Goal: Information Seeking & Learning: Learn about a topic

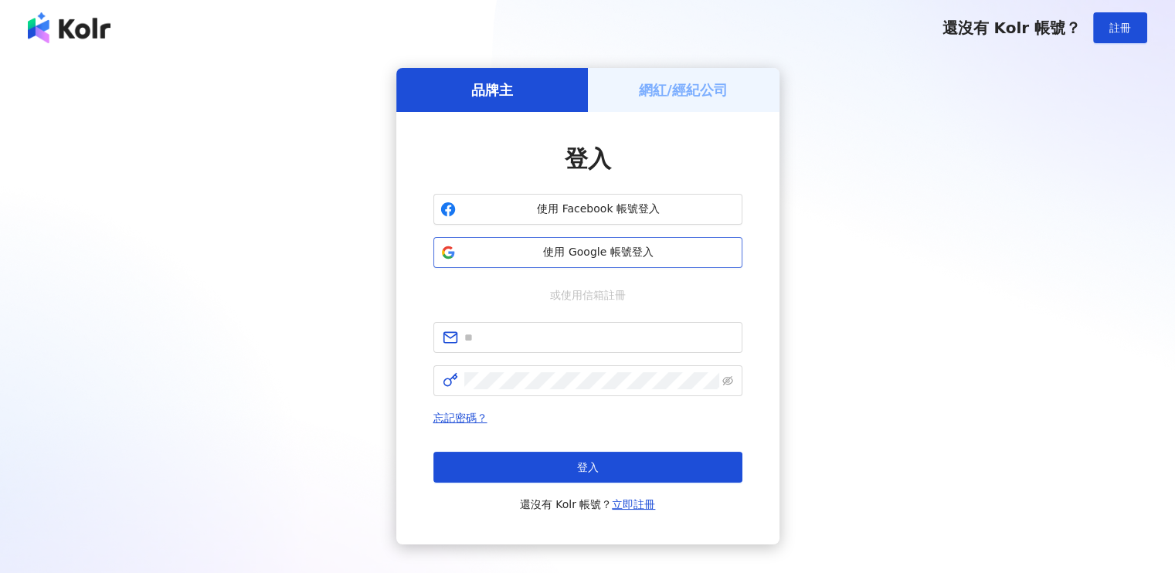
click at [705, 241] on button "使用 Google 帳號登入" at bounding box center [587, 252] width 309 height 31
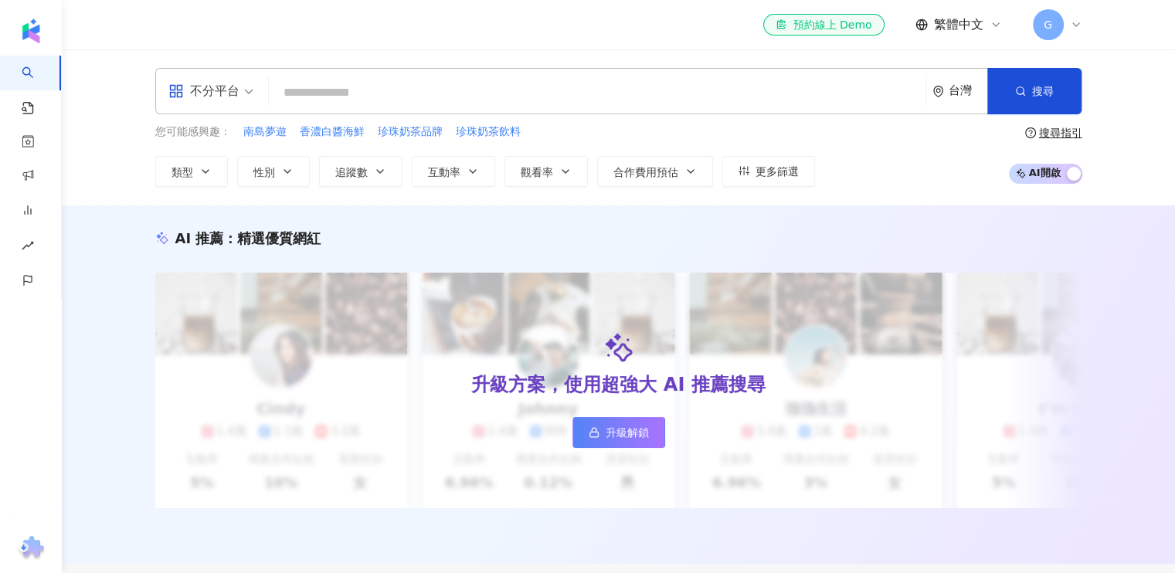
click at [600, 86] on input "search" at bounding box center [597, 92] width 644 height 29
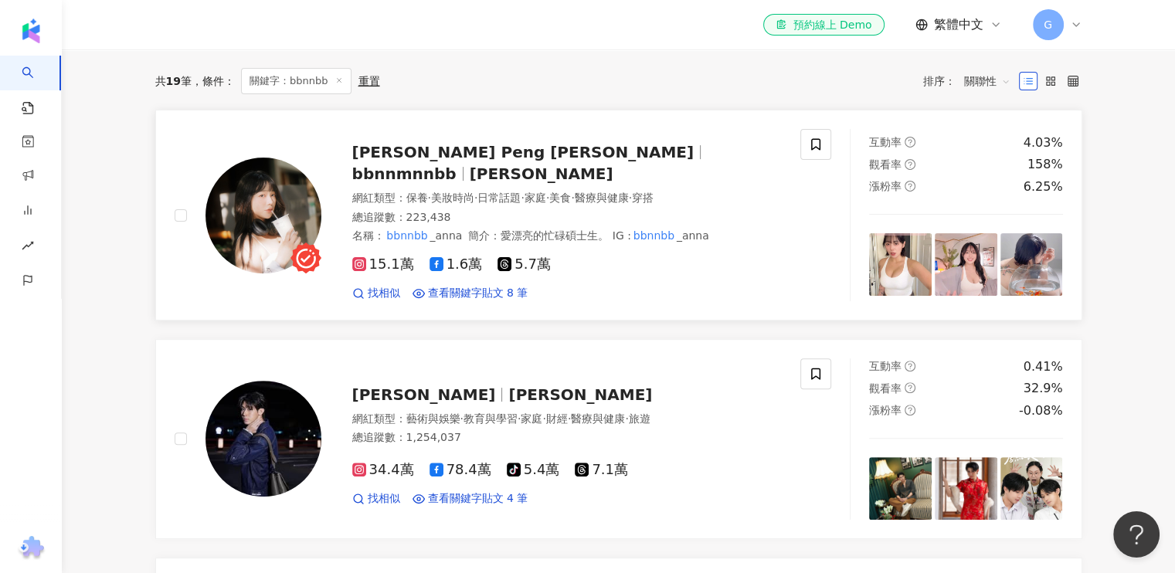
type input "******"
click at [457, 175] on span "bbnnmnnbb" at bounding box center [404, 174] width 104 height 19
